Goal: Transaction & Acquisition: Purchase product/service

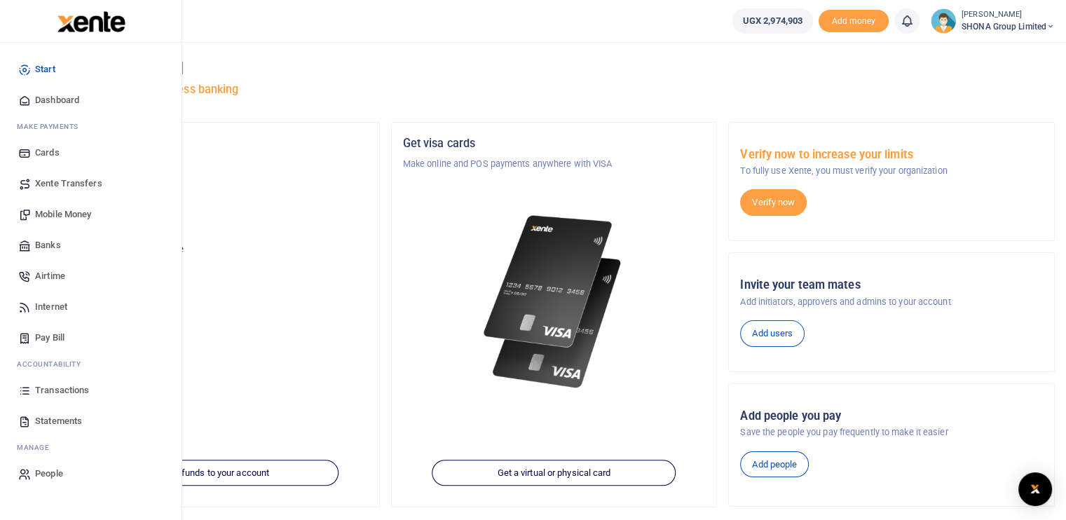
click at [60, 217] on span "Mobile Money" at bounding box center [63, 214] width 56 height 14
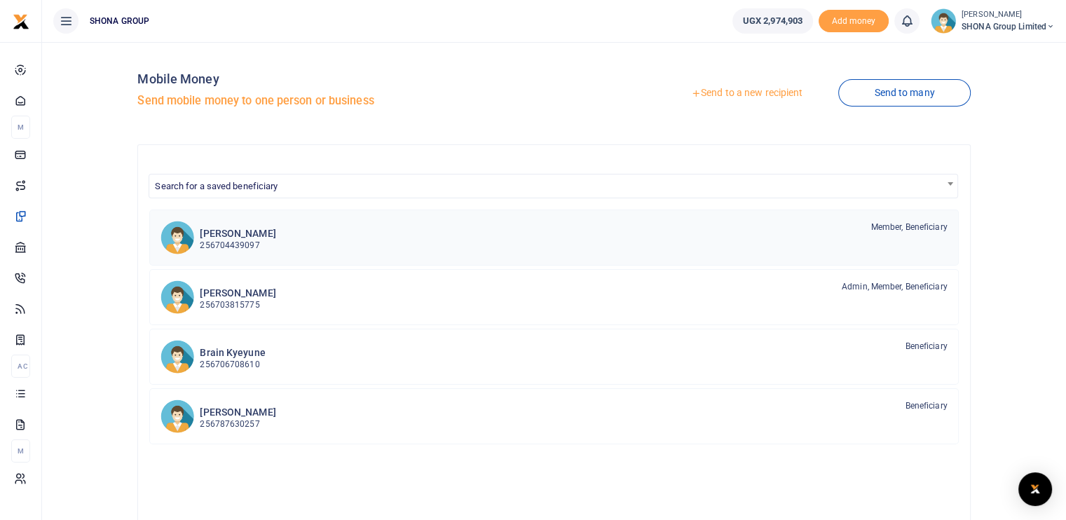
drag, startPoint x: 275, startPoint y: 5, endPoint x: 720, endPoint y: 242, distance: 504.3
click at [720, 242] on div "[PERSON_NAME] 256704439097 Member, Beneficiary" at bounding box center [573, 237] width 747 height 32
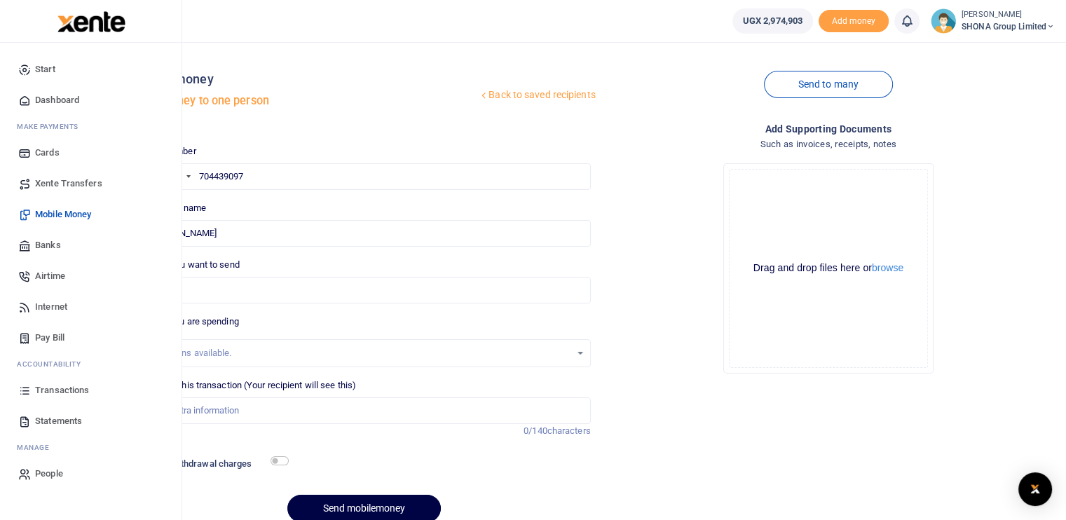
click at [48, 207] on link "Mobile Money" at bounding box center [90, 214] width 159 height 31
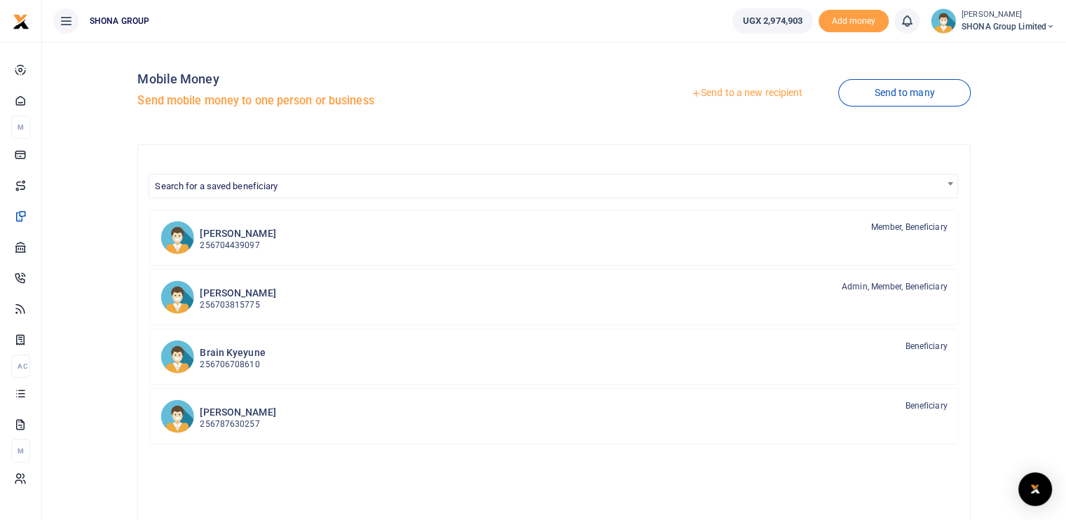
click at [759, 95] on link "Send to a new recipient" at bounding box center [746, 93] width 183 height 25
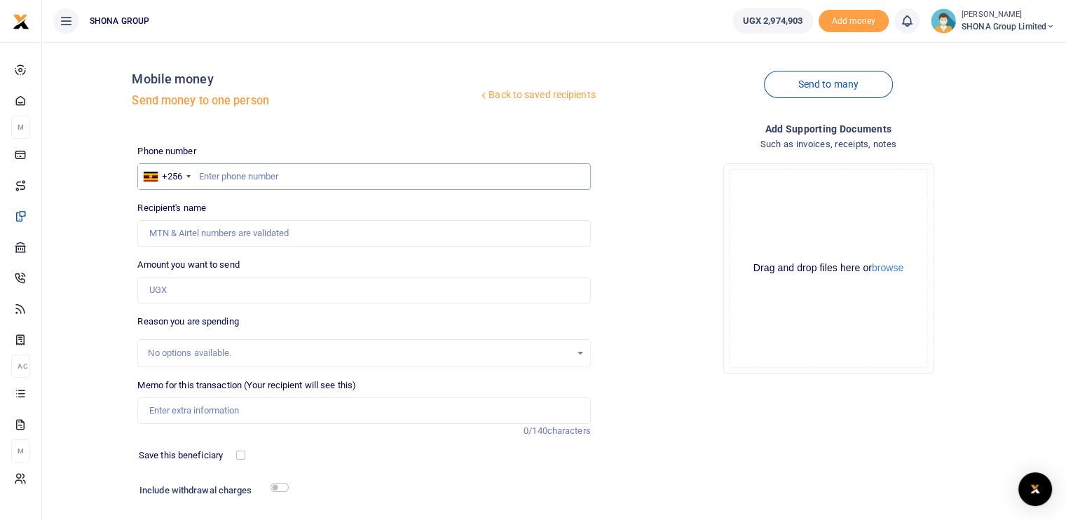
click at [263, 179] on input "text" at bounding box center [363, 176] width 453 height 27
paste input "768308859"
type input "768308859"
type input "Darius Tushemereirwe"
type input "768308859"
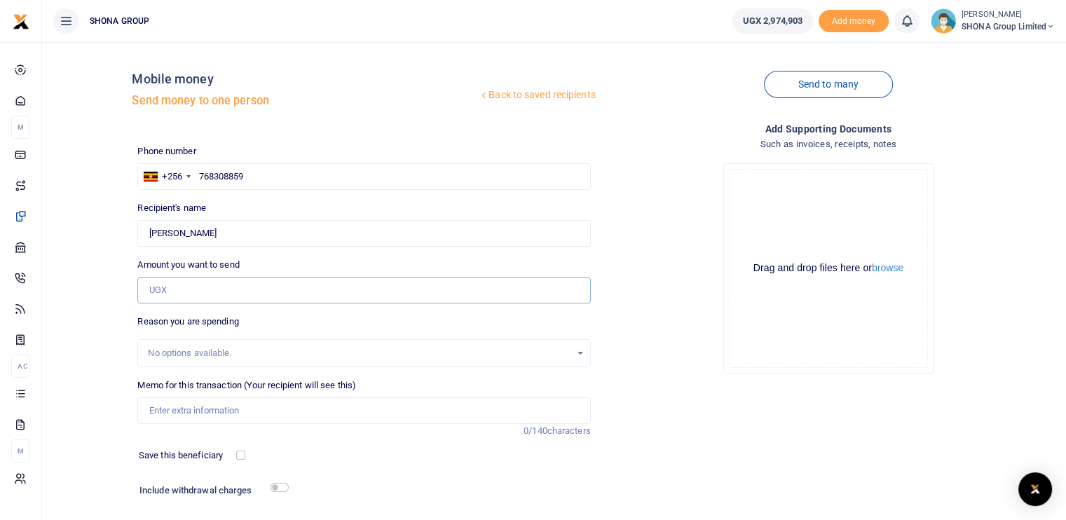
click at [200, 290] on input "Amount you want to send" at bounding box center [363, 290] width 453 height 27
paste input "818,880"
type input "818,880"
click at [183, 355] on div "No options available." at bounding box center [359, 353] width 422 height 14
click at [181, 411] on input "Memo for this transaction (Your recipient will see this)" at bounding box center [363, 410] width 453 height 27
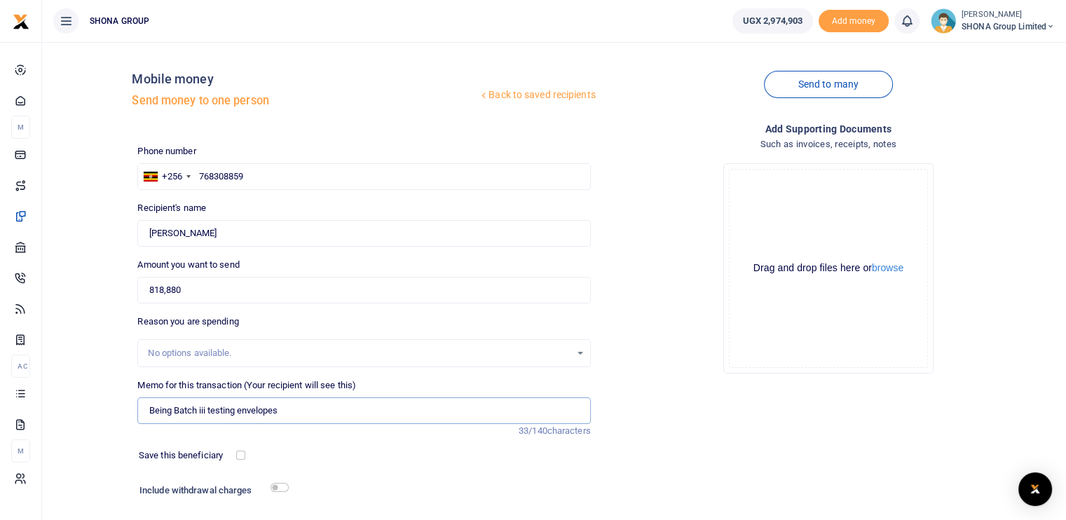
type input "Being Batch iii testing envelopes"
click at [271, 448] on div at bounding box center [282, 455] width 74 height 14
click at [881, 404] on div "Add supporting Documents Such as invoices, receipts, notes Drop your files here…" at bounding box center [828, 340] width 464 height 439
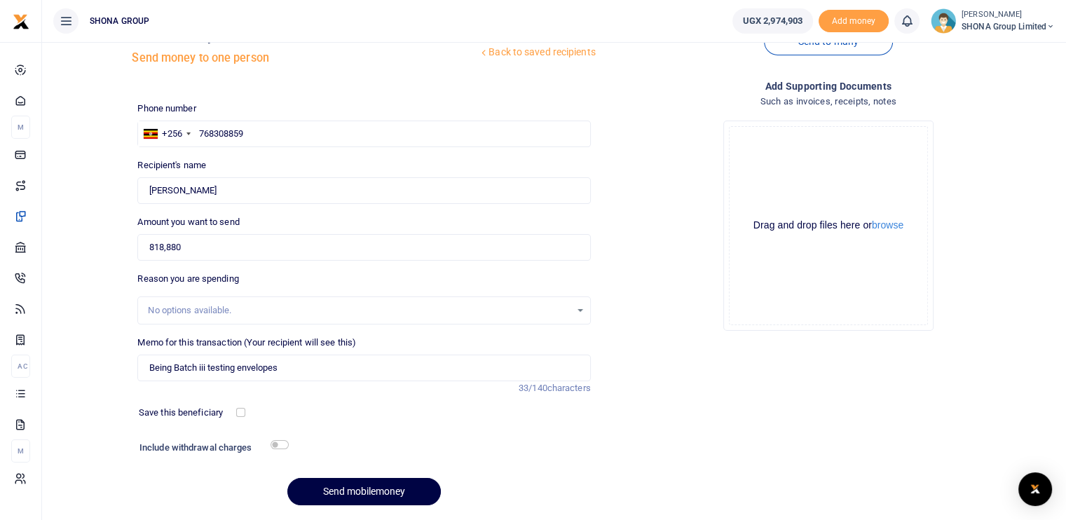
scroll to position [86, 0]
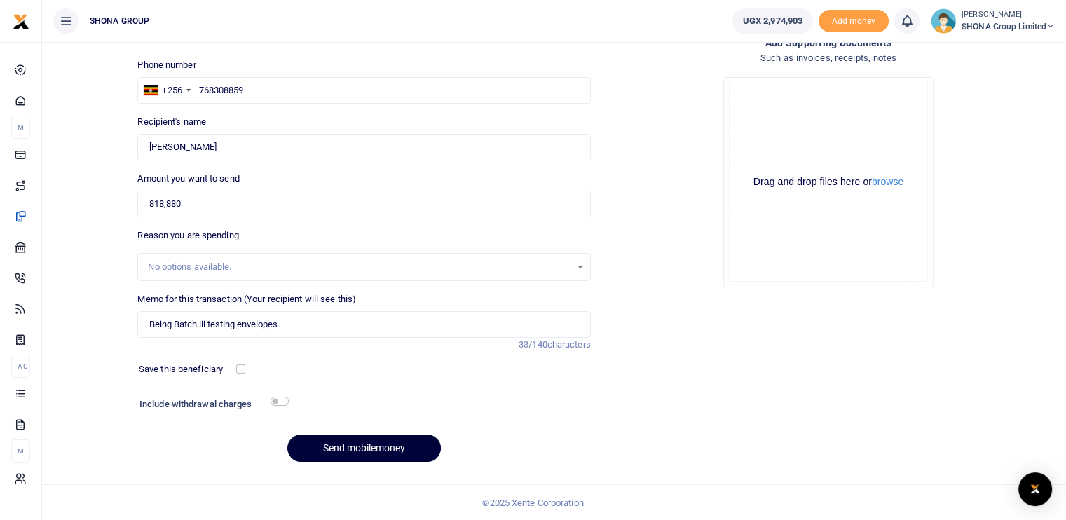
click at [371, 441] on button "Send mobilemoney" at bounding box center [363, 447] width 153 height 27
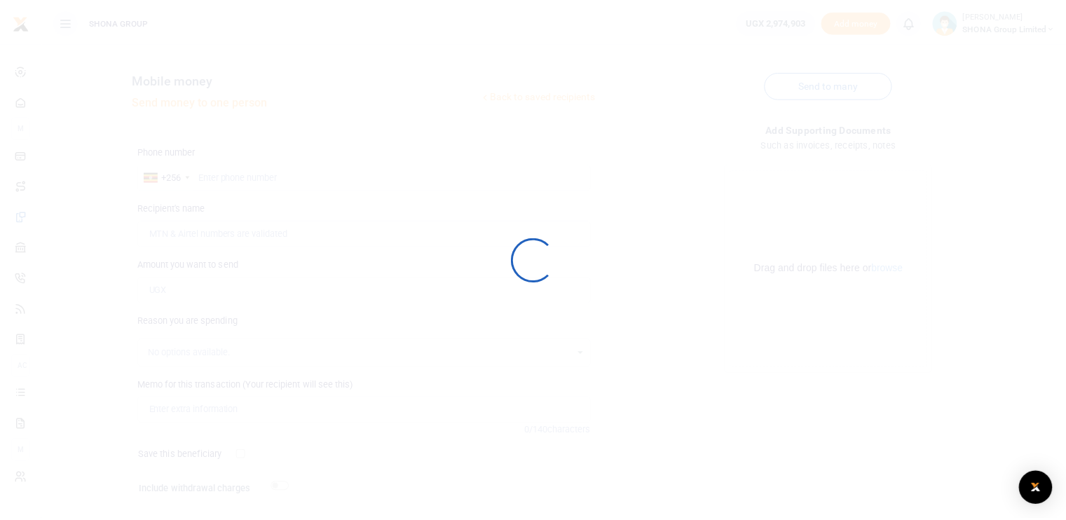
scroll to position [86, 0]
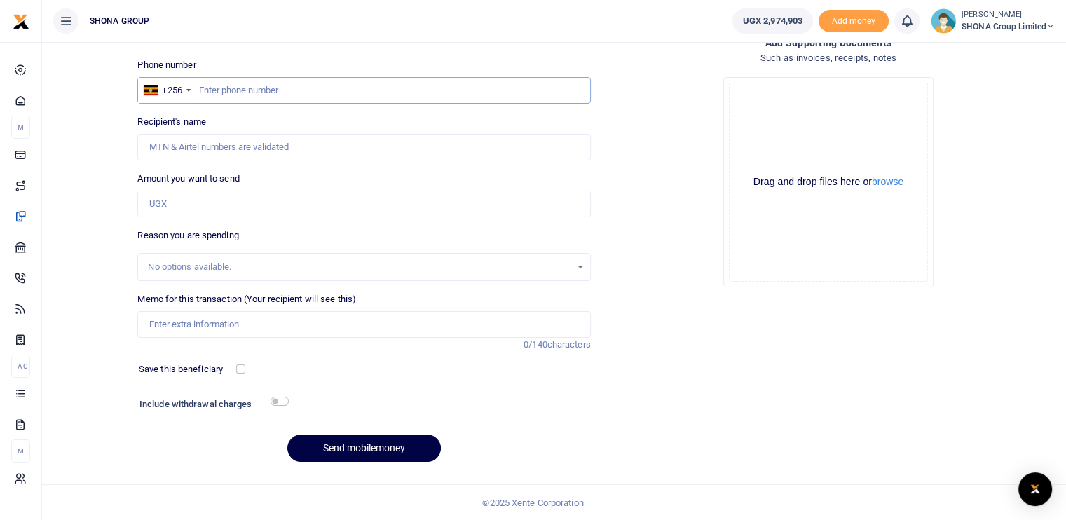
click at [223, 93] on input "text" at bounding box center [363, 90] width 453 height 27
paste input "0774795780"
type input "0774795780"
type input "[PERSON_NAME]"
type input "0774795780"
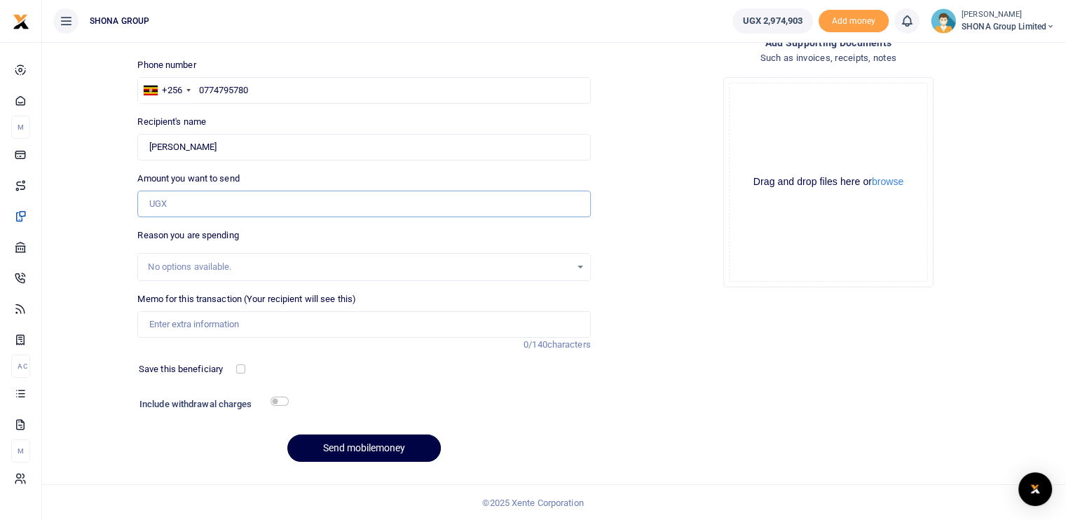
click at [195, 202] on input "Amount you want to send" at bounding box center [363, 204] width 453 height 27
paste input "254,000"
type input "254,000"
click at [198, 323] on input "Memo for this transaction (Your recipient will see this)" at bounding box center [363, 324] width 453 height 27
type input "Being Batch iii testing envelopes"
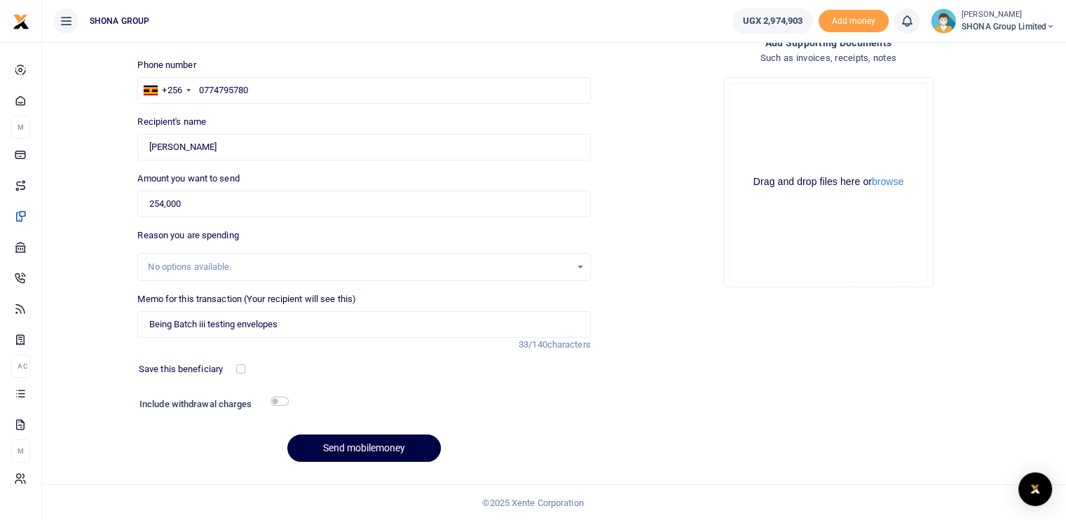
click at [703, 317] on div "Add supporting Documents Such as invoices, receipts, notes Drop your files here…" at bounding box center [828, 254] width 464 height 439
click at [347, 443] on button "Send mobilemoney" at bounding box center [363, 447] width 153 height 27
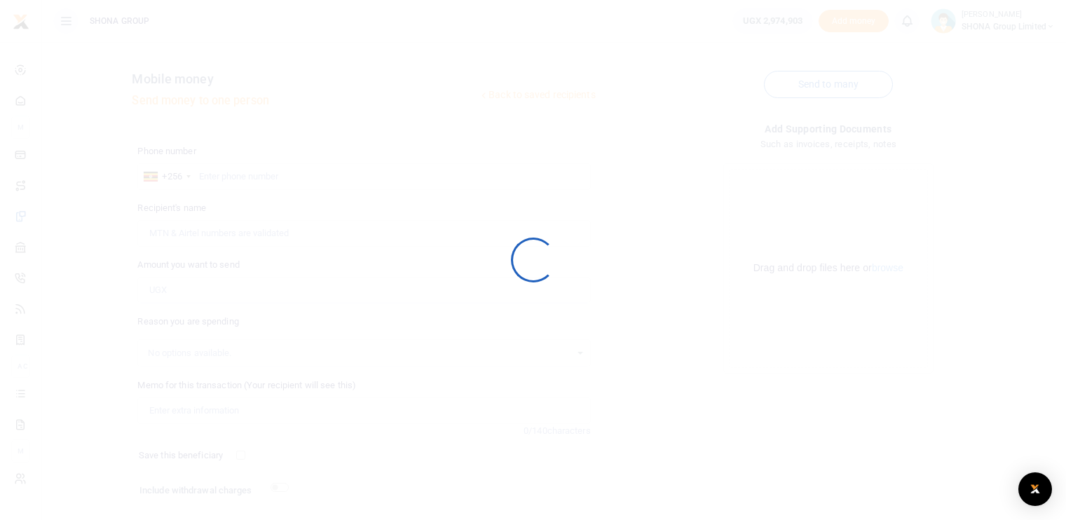
scroll to position [86, 0]
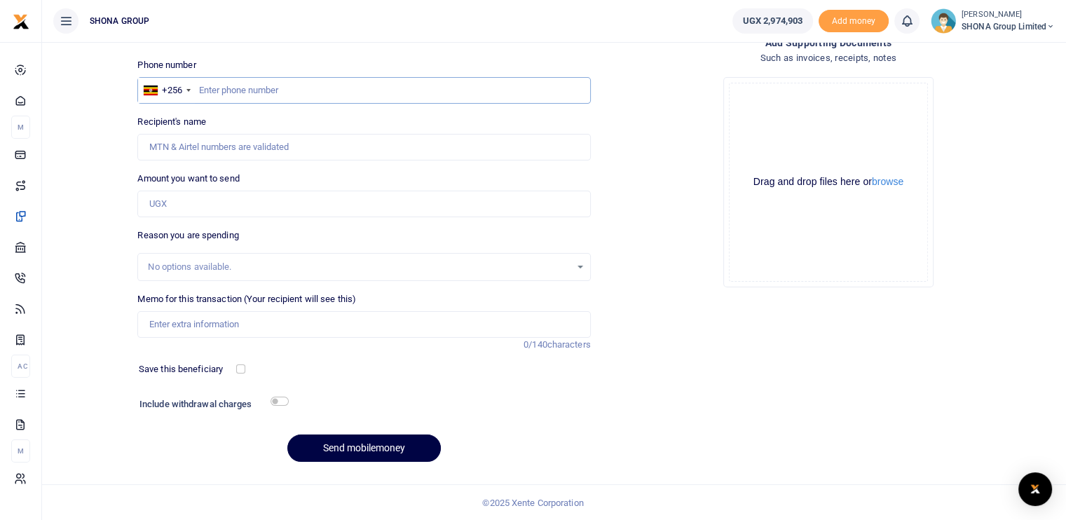
click at [267, 85] on input "text" at bounding box center [363, 90] width 453 height 27
paste input "788322929"
type input "788322929"
type input "Jordan Otim"
type input "788322929"
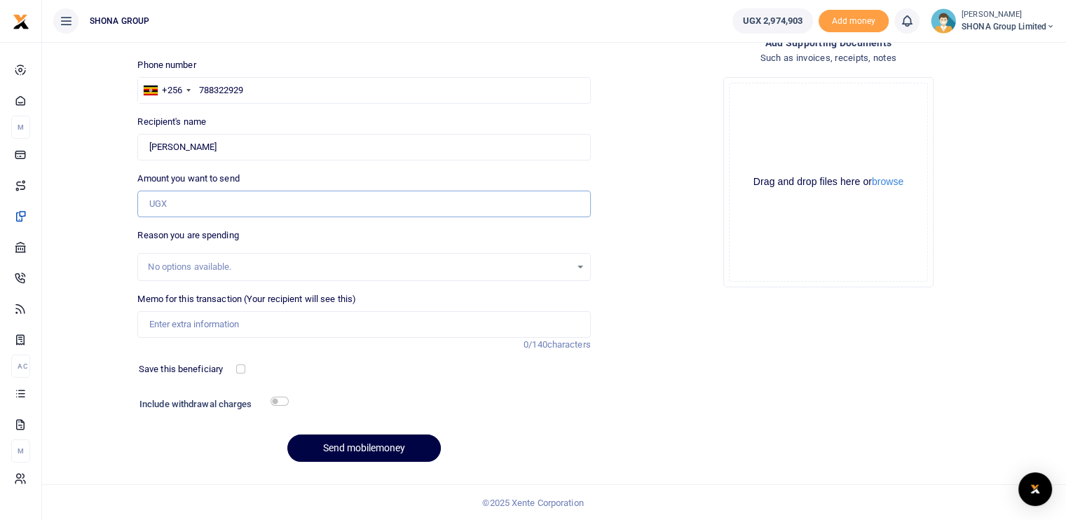
click at [207, 205] on input "Amount you want to send" at bounding box center [363, 204] width 453 height 27
paste input "240,000"
type input "240,000"
click at [176, 327] on input "Memo for this transaction (Your recipient will see this)" at bounding box center [363, 324] width 453 height 27
type input "Being Batch iii testing envelopes for the Rootical program"
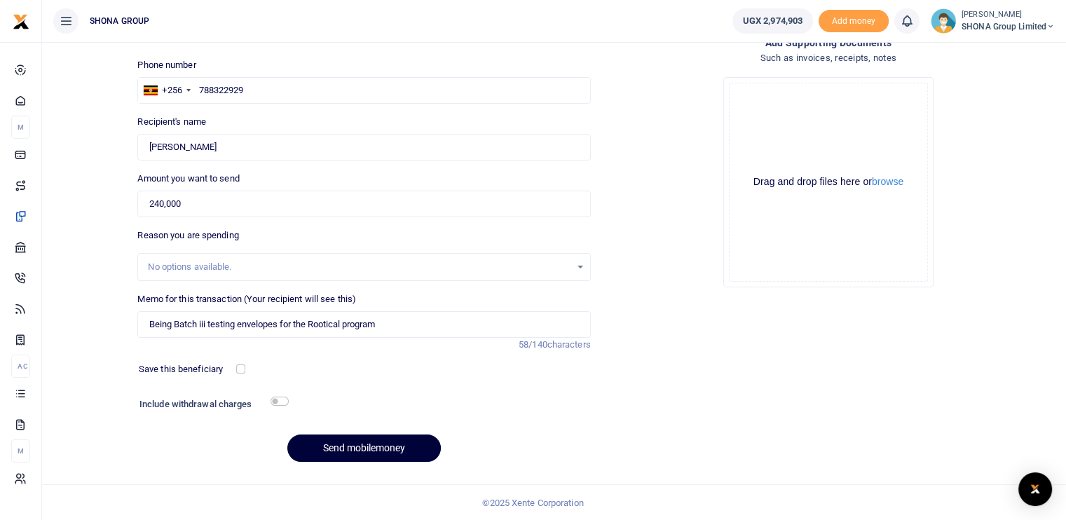
click at [362, 451] on button "Send mobilemoney" at bounding box center [363, 447] width 153 height 27
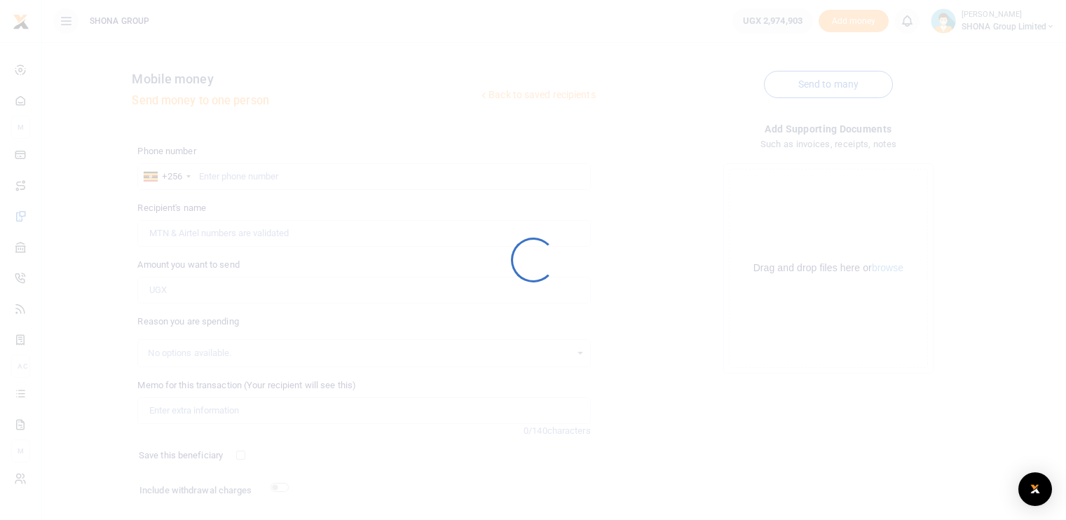
scroll to position [86, 0]
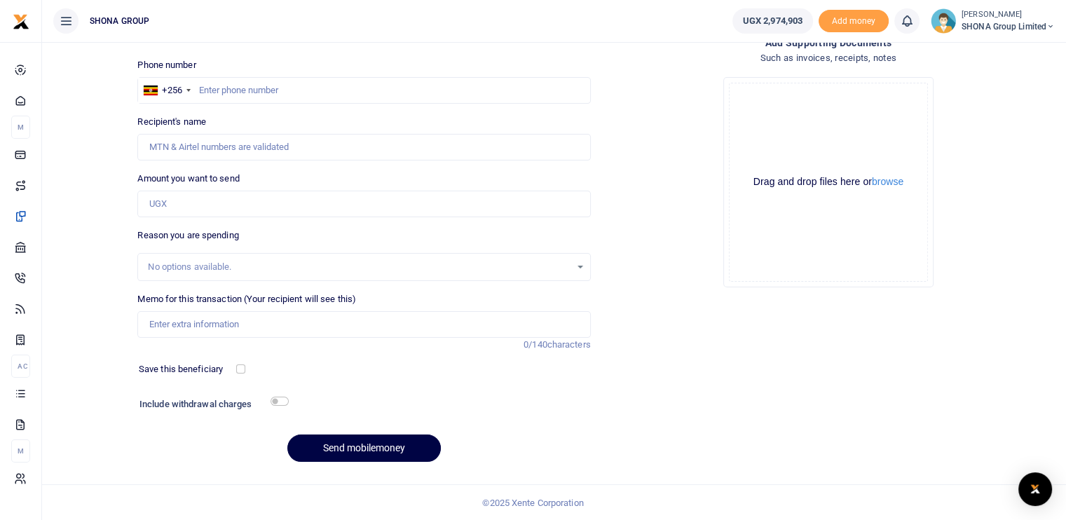
click at [939, 306] on div "Add supporting Documents Such as invoices, receipts, notes Drop your files here…" at bounding box center [828, 254] width 464 height 439
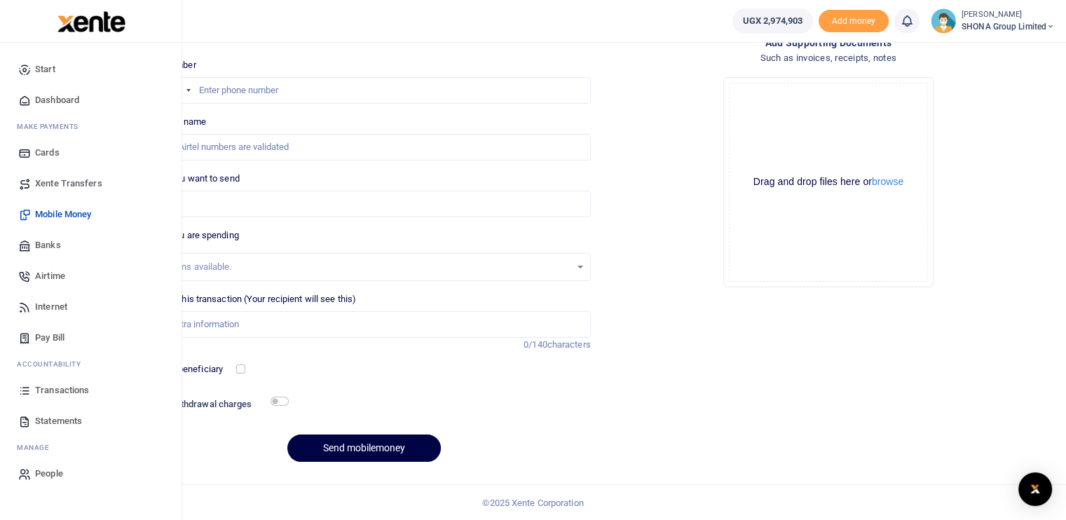
click at [56, 385] on span "Transactions" at bounding box center [62, 390] width 54 height 14
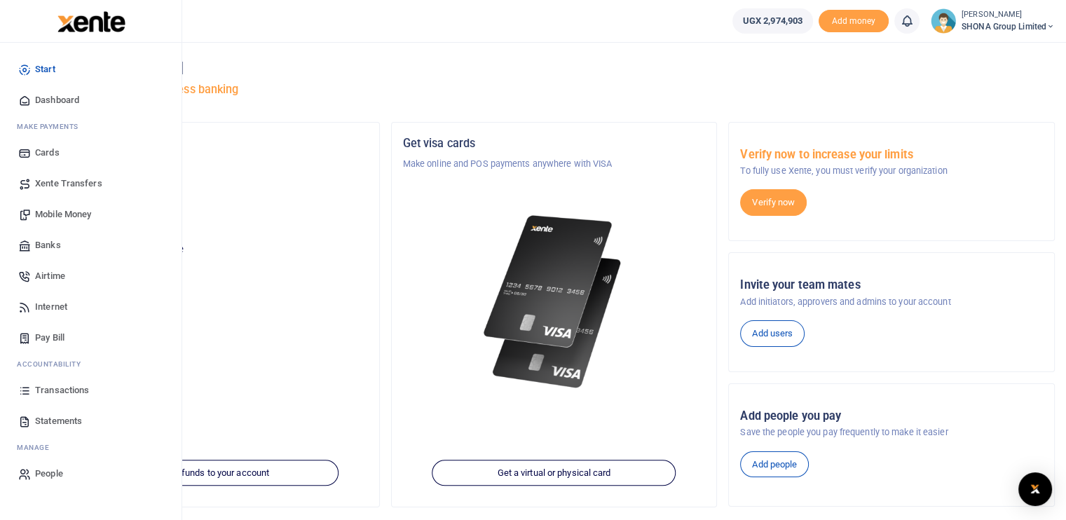
click at [50, 207] on span "Mobile Money" at bounding box center [63, 214] width 56 height 14
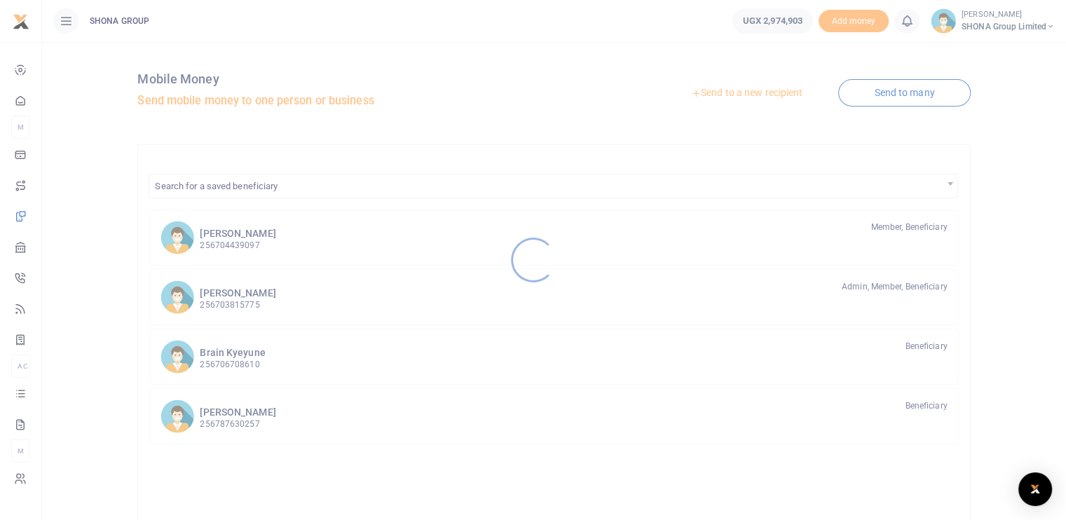
click at [239, 306] on div at bounding box center [533, 260] width 1066 height 520
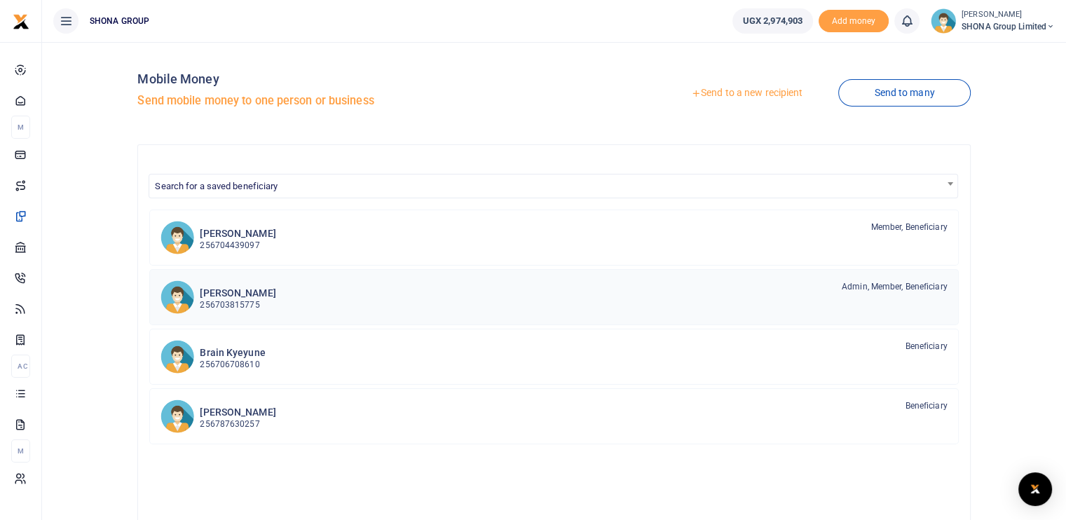
click at [233, 302] on p "256703815775" at bounding box center [238, 304] width 76 height 13
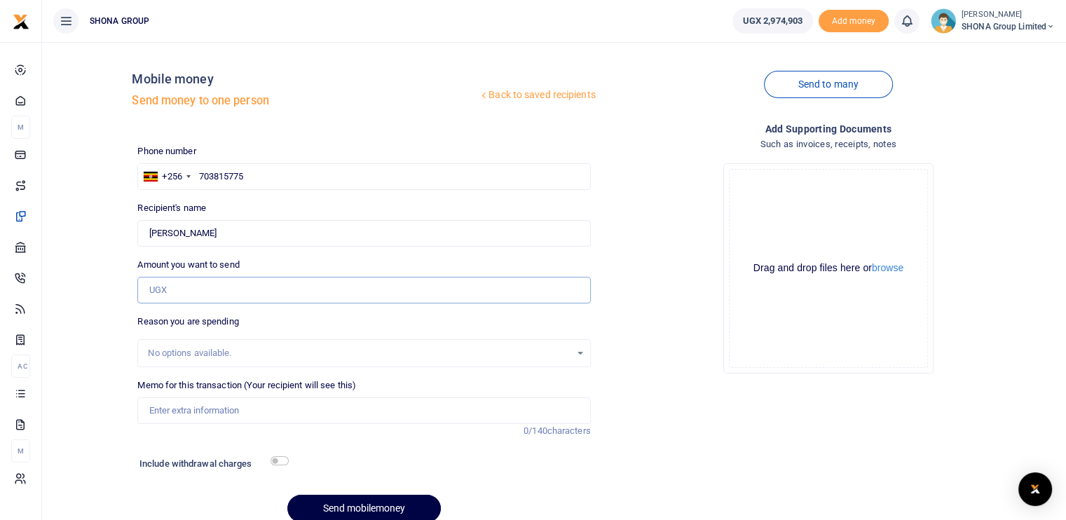
click at [174, 289] on input "Amount you want to send" at bounding box center [363, 290] width 453 height 27
type input "560,000"
click at [158, 408] on input "Memo for this transaction (Your recipient will see this)" at bounding box center [363, 410] width 453 height 27
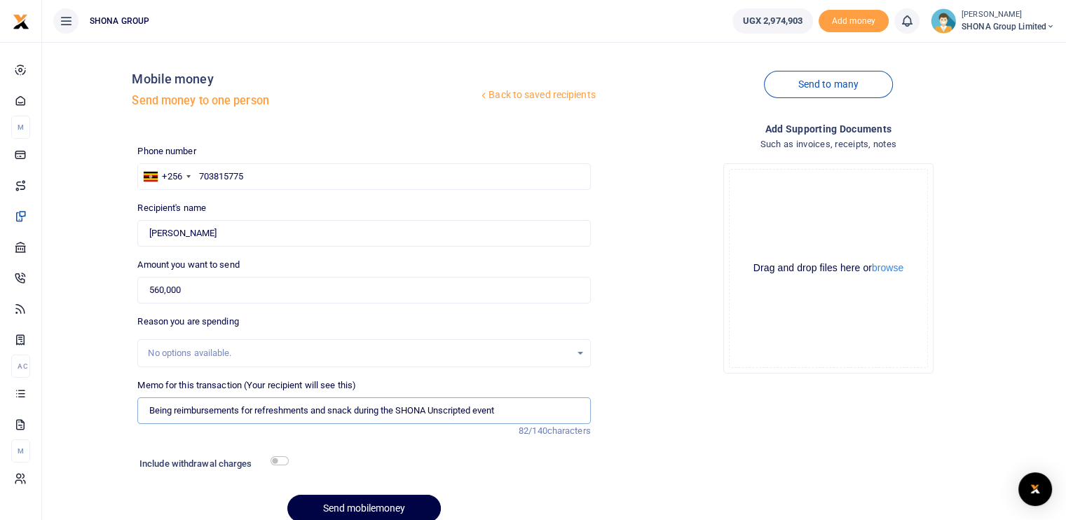
type input "Being reimbursements for refreshments and snack during the SHONA Unscripted eve…"
click at [353, 510] on button "Send mobilemoney" at bounding box center [363, 508] width 153 height 27
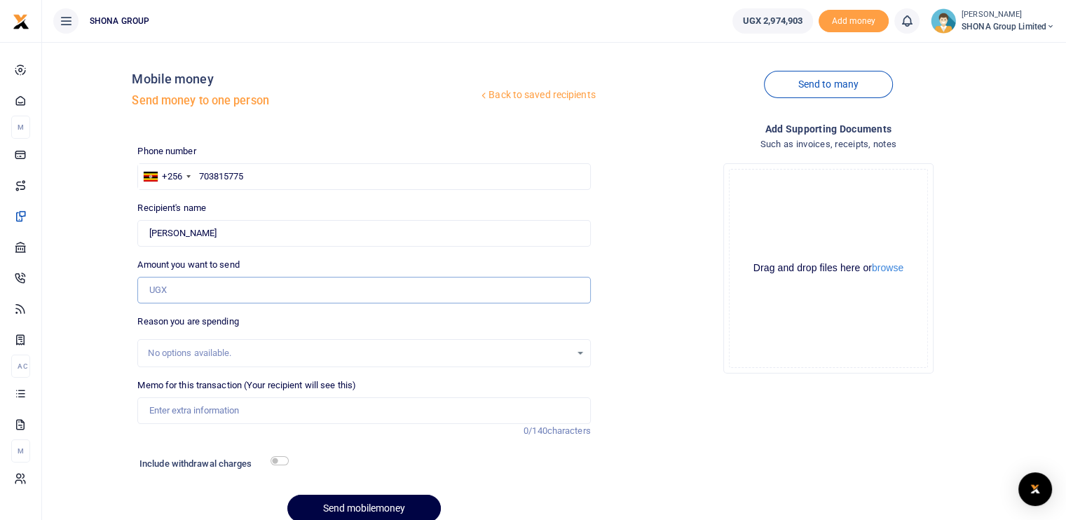
drag, startPoint x: 0, startPoint y: 0, endPoint x: 343, endPoint y: 289, distance: 448.5
click at [343, 289] on input "Amount you want to send" at bounding box center [363, 290] width 453 height 27
type input "44,000"
click at [207, 418] on input "Memo for this transaction (Your recipient will see this)" at bounding box center [363, 410] width 453 height 27
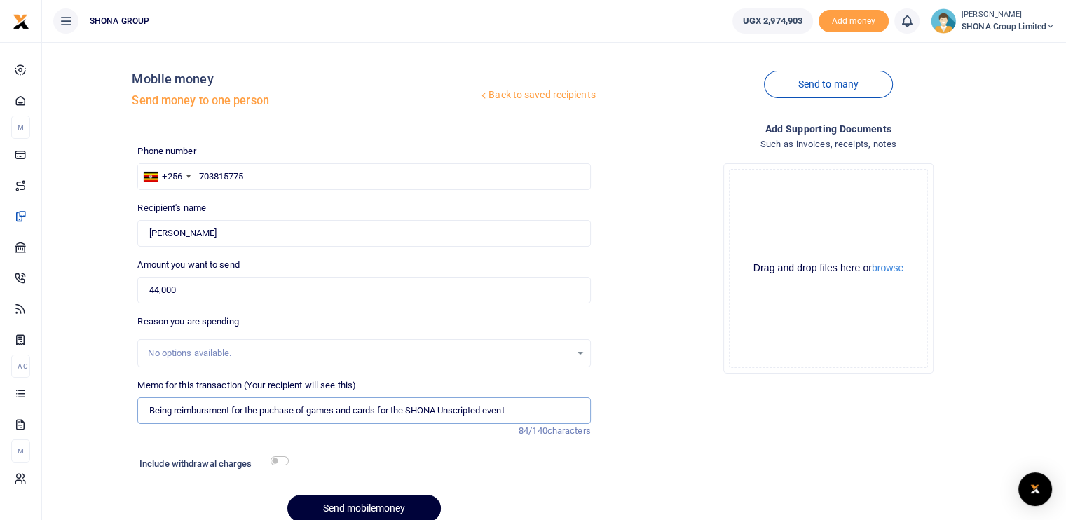
type input "Being reimbursment for the puchase of games and cards for the SHONA Unscripted …"
click at [369, 509] on button "Send mobilemoney" at bounding box center [363, 508] width 153 height 27
